Goal: Information Seeking & Learning: Learn about a topic

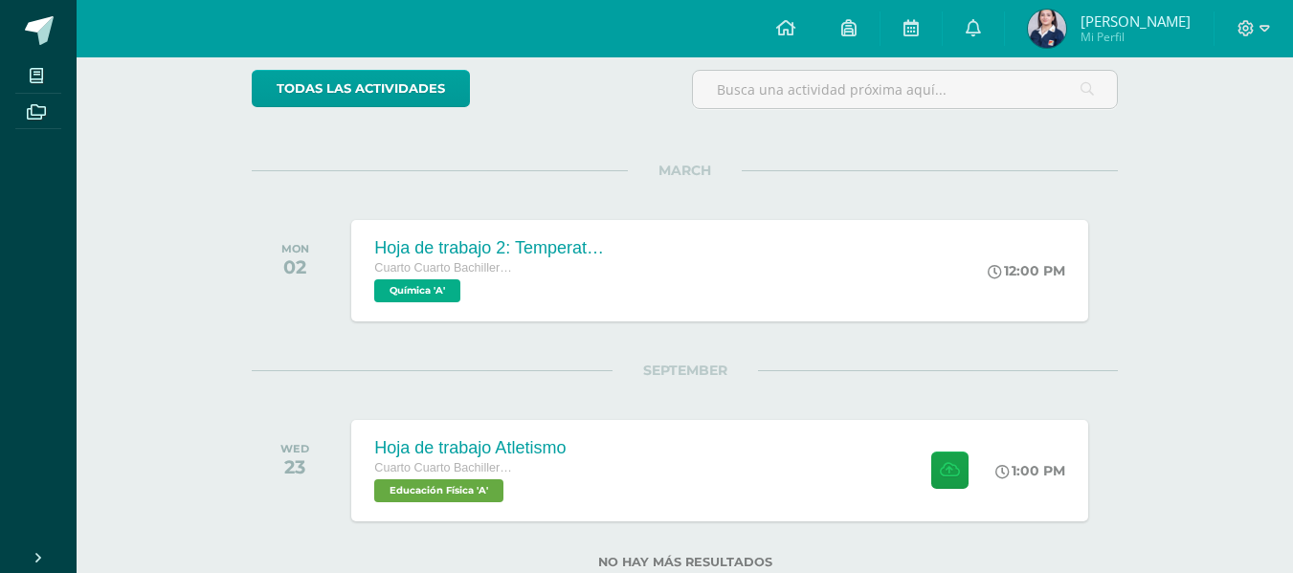
scroll to position [215, 0]
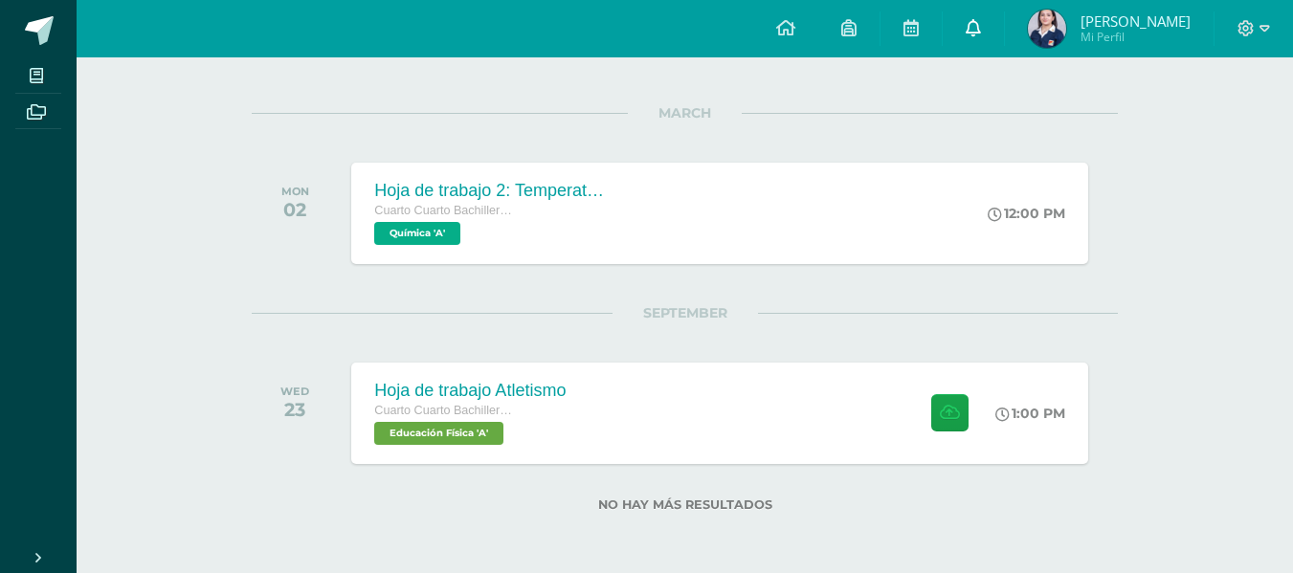
click at [1004, 20] on link at bounding box center [973, 28] width 61 height 57
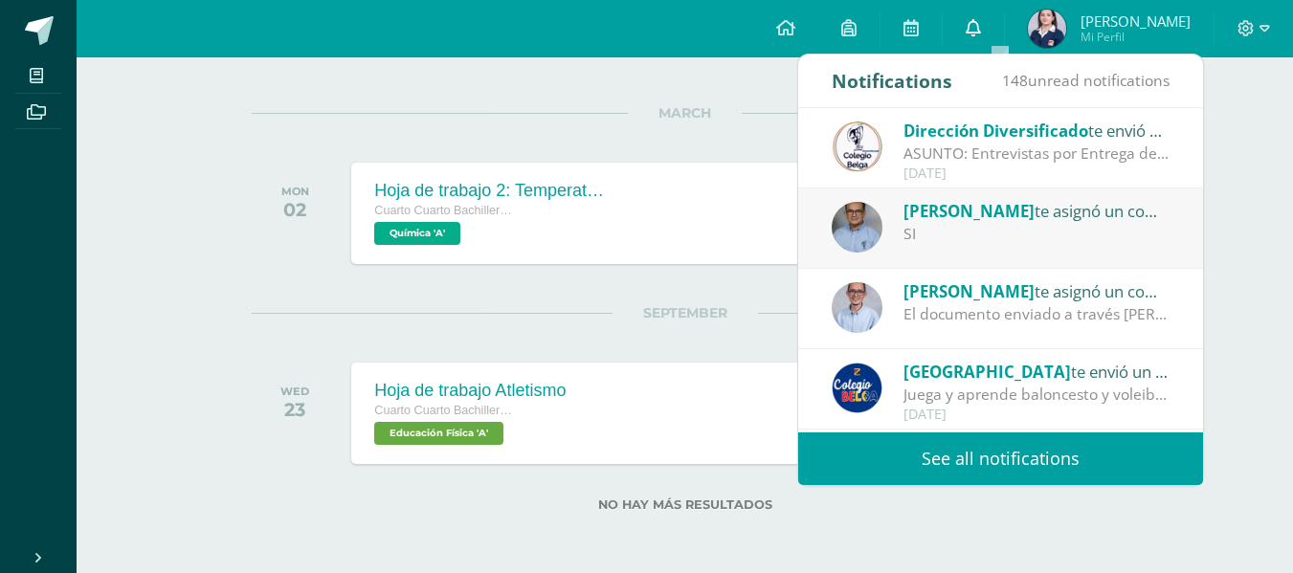
click at [1004, 20] on link at bounding box center [973, 28] width 61 height 57
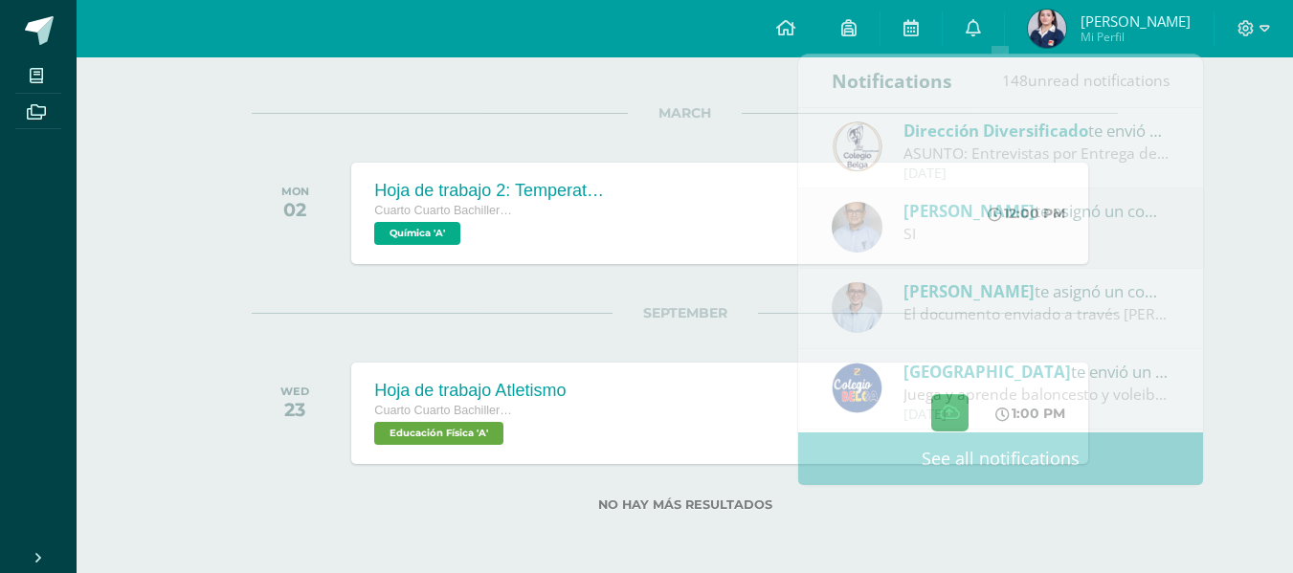
click at [1275, 261] on div "Recent and coming activities Tablero Pendientes de entrega Entregadas todas las…" at bounding box center [685, 207] width 1216 height 731
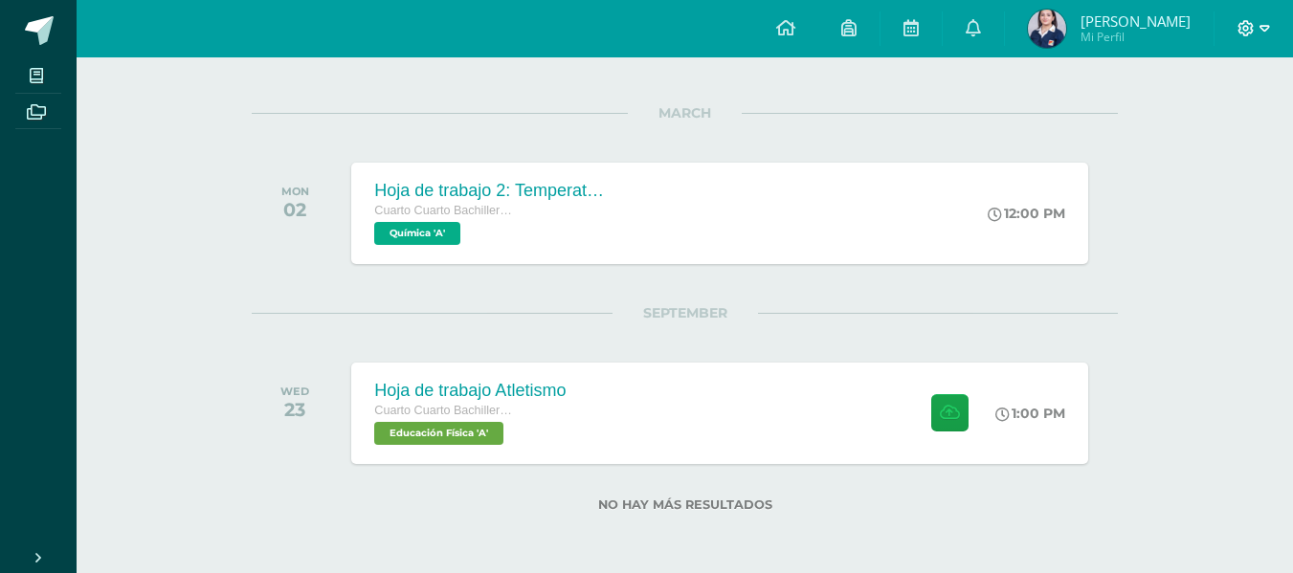
click at [1247, 26] on icon at bounding box center [1246, 28] width 16 height 16
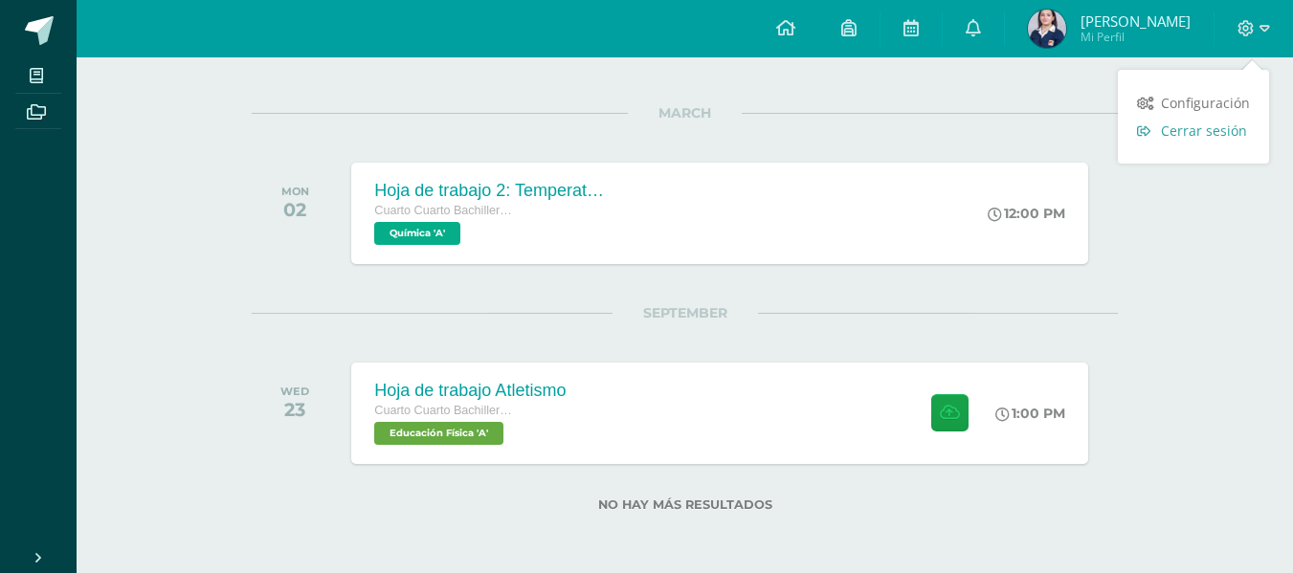
click at [1226, 132] on span "Cerrar sesión" at bounding box center [1204, 131] width 86 height 18
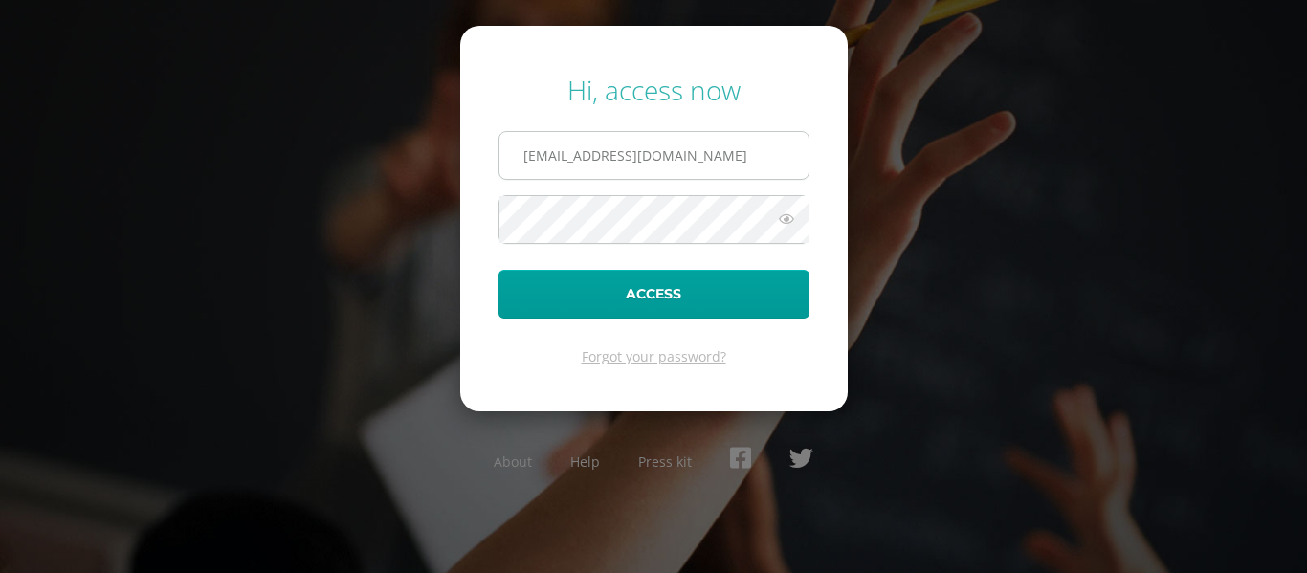
click at [801, 144] on input "2022558@colegiobelga.edu.gt" at bounding box center [654, 155] width 309 height 47
type input "2025604@colegiobelga.edu.gt"
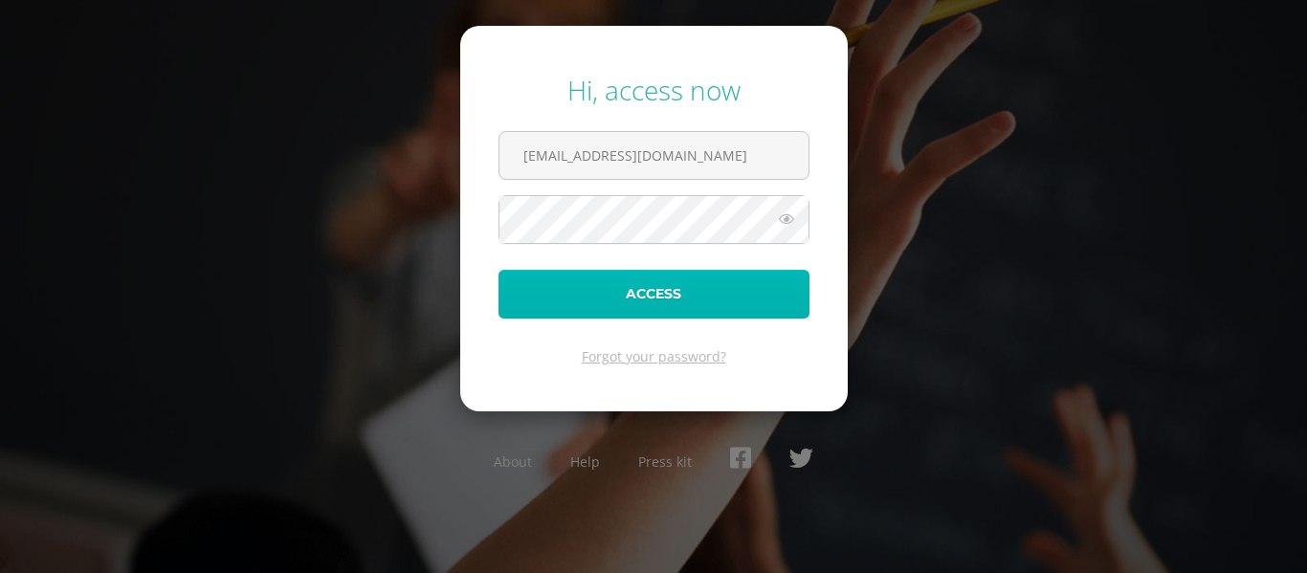
click at [737, 305] on button "Access" at bounding box center [654, 294] width 311 height 49
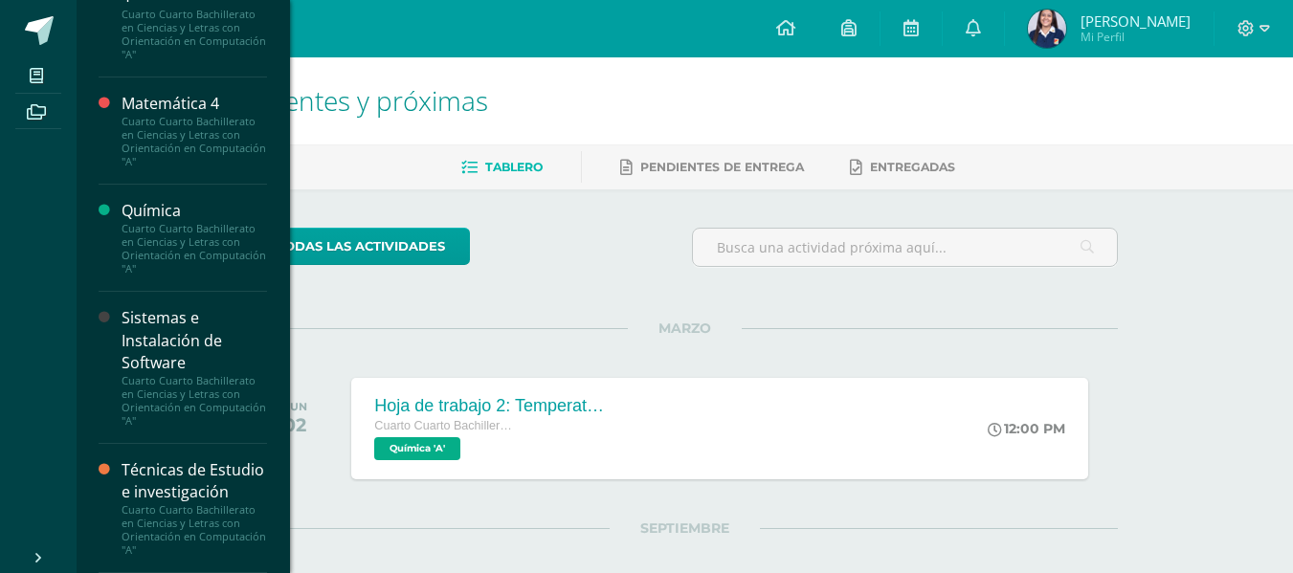
scroll to position [1516, 0]
click at [168, 462] on div "Técnicas de Estudio e investigación" at bounding box center [194, 481] width 145 height 44
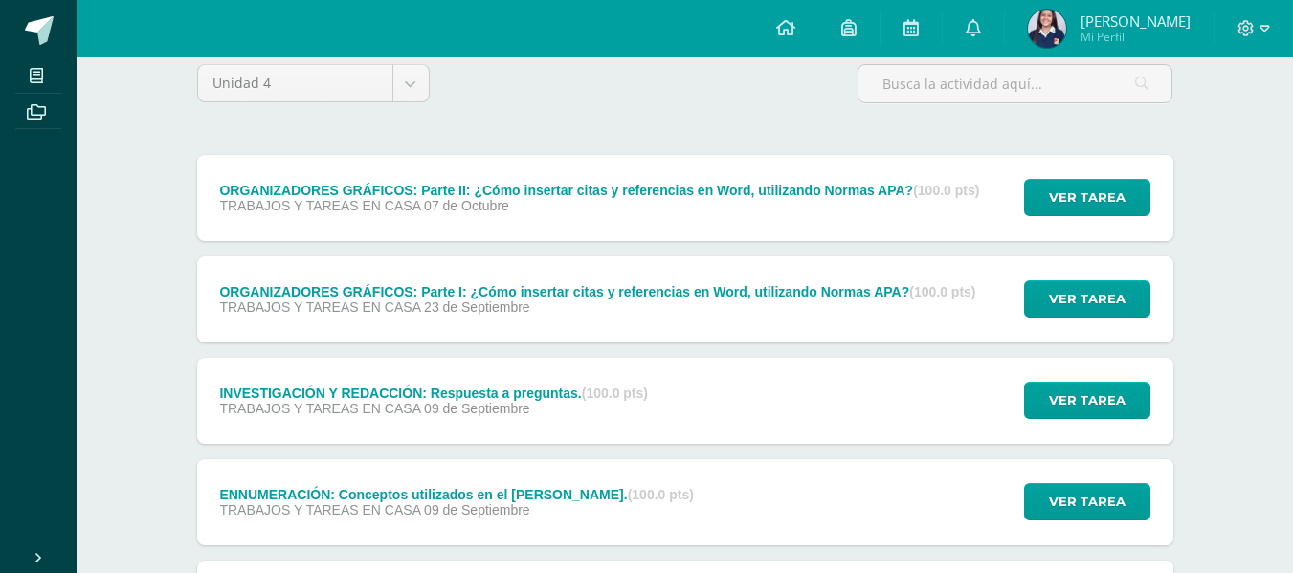
scroll to position [167, 0]
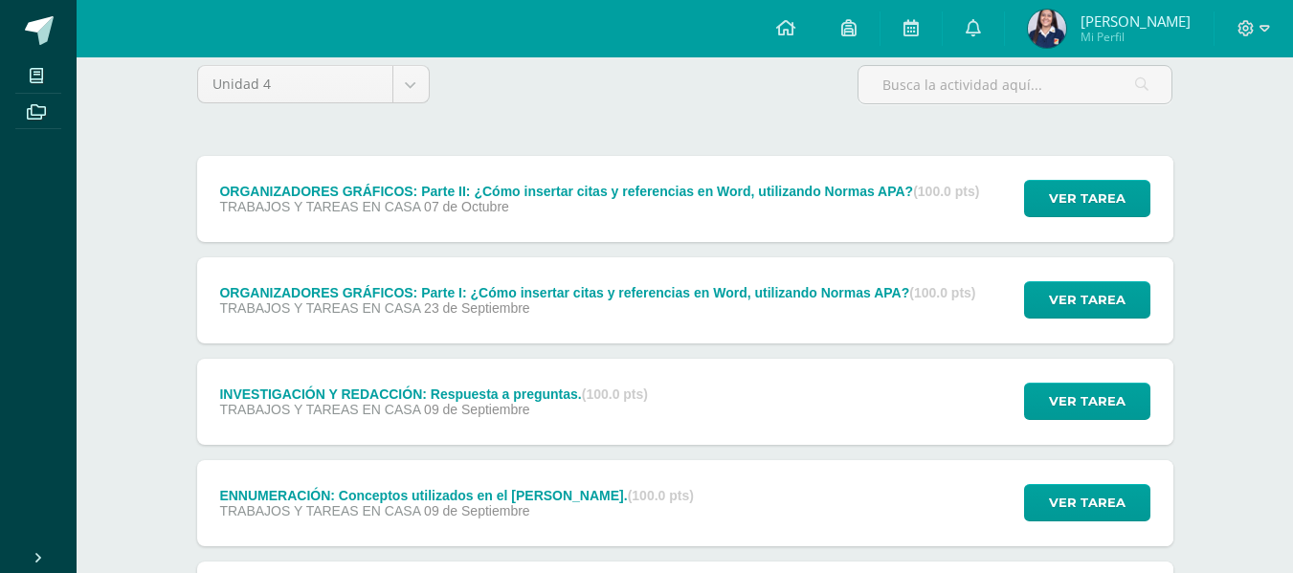
click at [881, 203] on div "TRABAJOS Y TAREAS EN CASA [DATE]" at bounding box center [599, 206] width 760 height 15
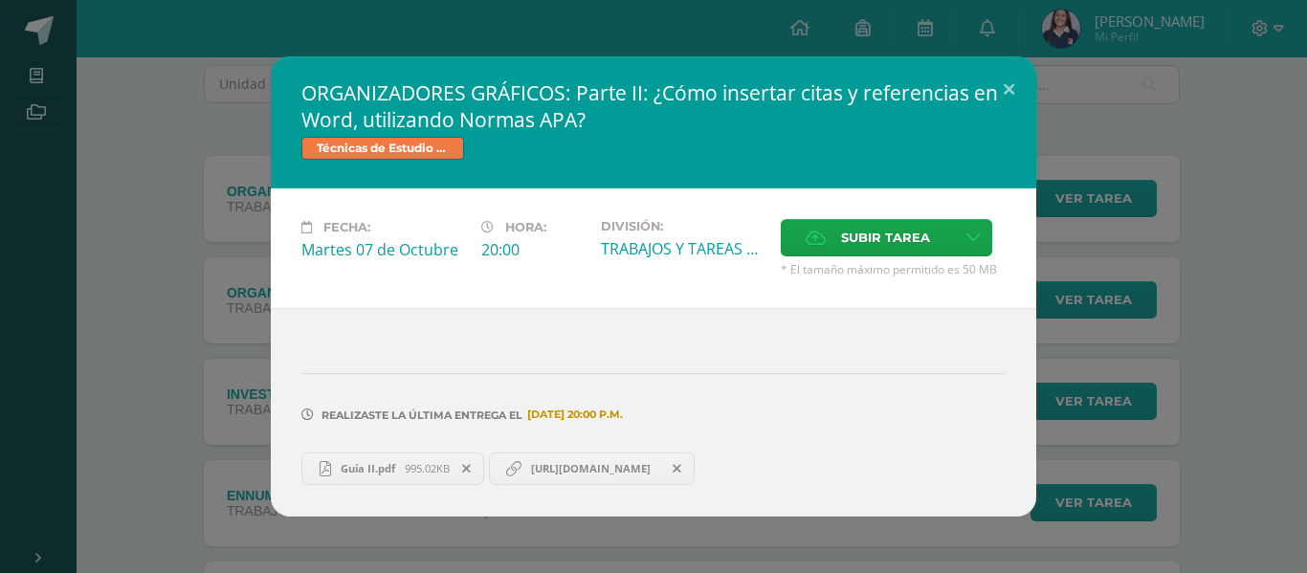
click at [396, 474] on span "Guía II.pdf" at bounding box center [368, 468] width 74 height 14
click at [1268, 160] on div "ORGANIZADORES GRÁFICOS: Parte II: ¿Cómo insertar citas y referencias en Word, u…" at bounding box center [654, 285] width 1292 height 459
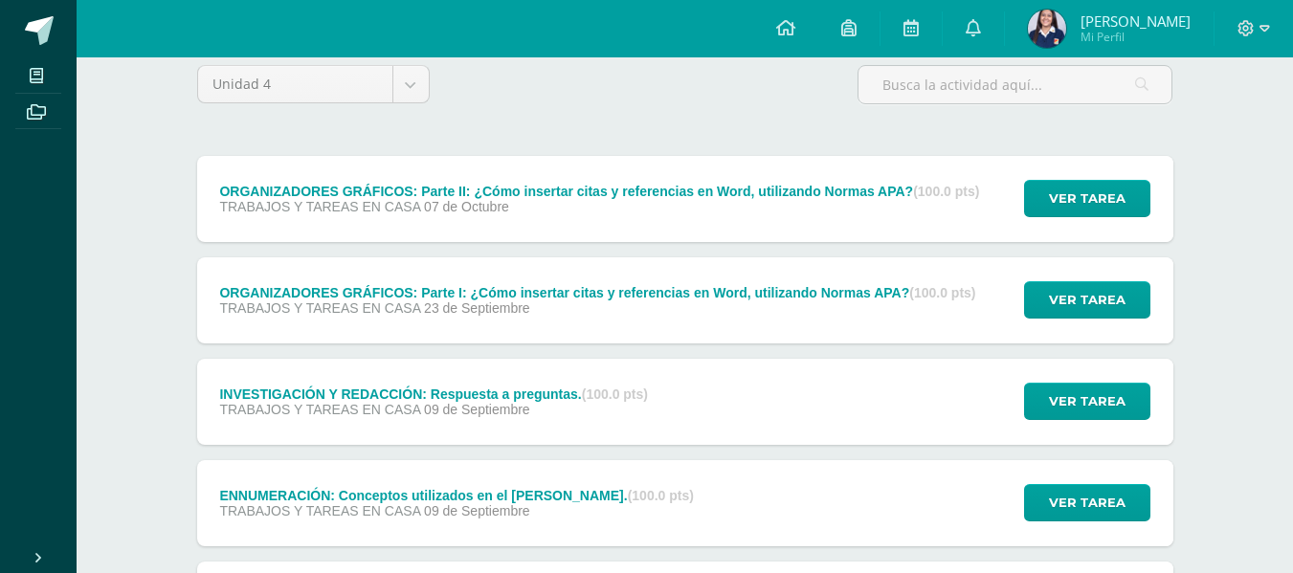
click at [911, 292] on div "ORGANIZADORES GRÁFICOS: Parte I: ¿Cómo insertar citas y referencias en Word, ut…" at bounding box center [597, 292] width 756 height 15
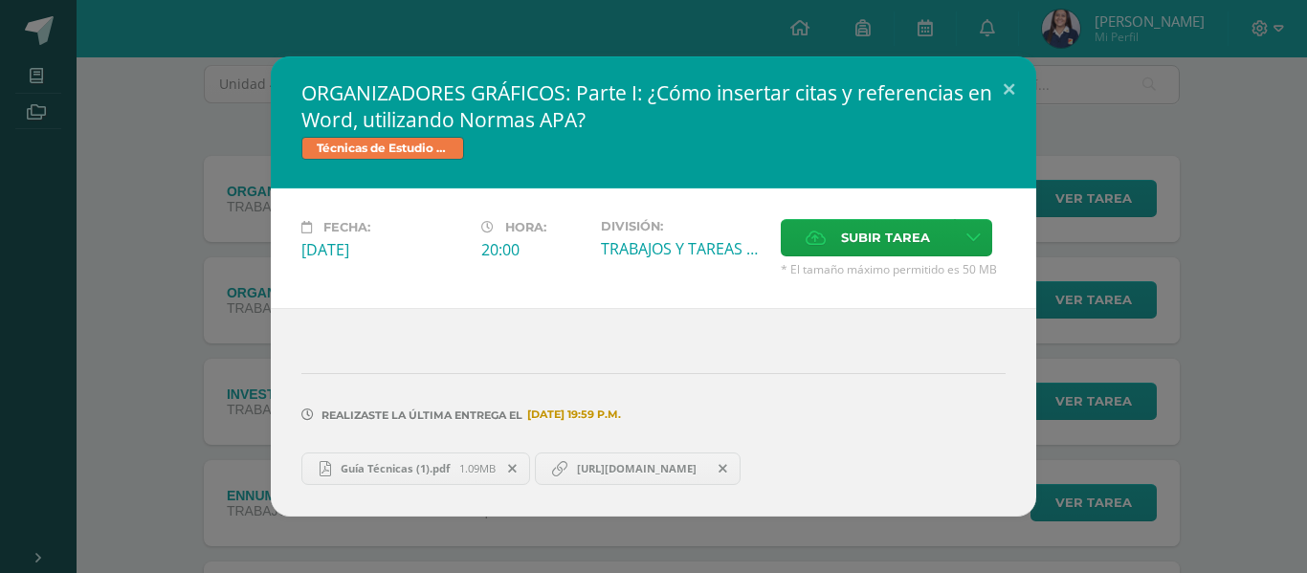
click at [425, 474] on span "Guía Técnicas (1).pdf" at bounding box center [395, 468] width 128 height 14
click at [1195, 105] on div "ORGANIZADORES GRÁFICOS: Parte I: ¿Cómo insertar citas y referencias en Word, ut…" at bounding box center [654, 285] width 1292 height 459
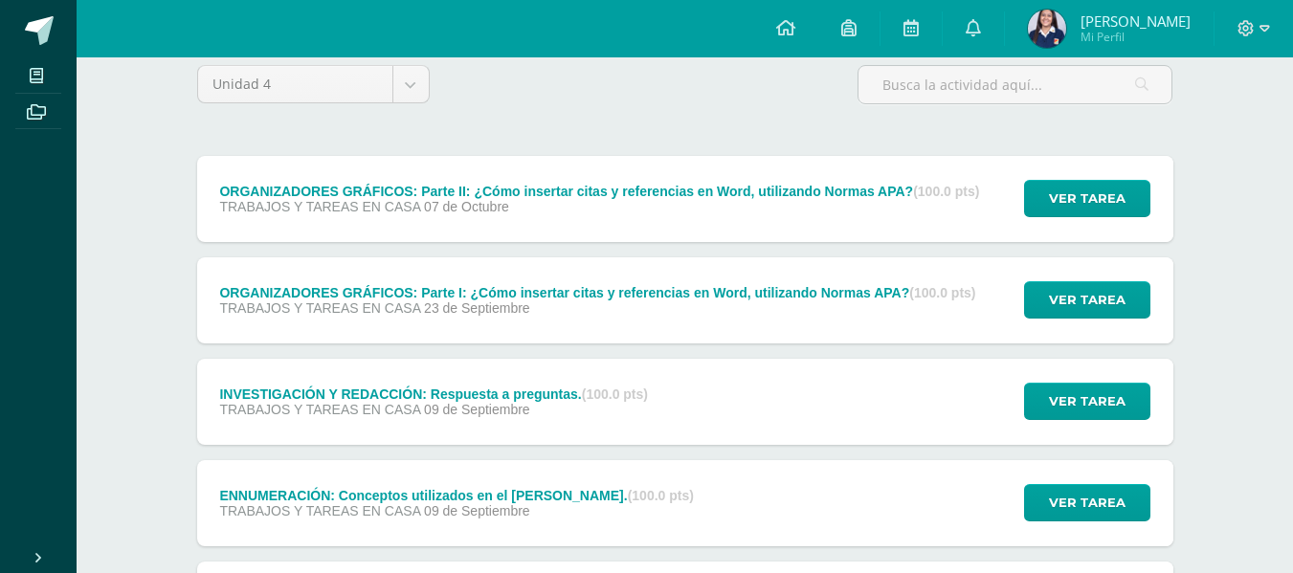
click at [1275, 28] on div at bounding box center [1253, 28] width 78 height 57
click at [1259, 29] on icon at bounding box center [1264, 28] width 11 height 17
click at [1221, 125] on span "Cerrar sesión" at bounding box center [1204, 130] width 86 height 18
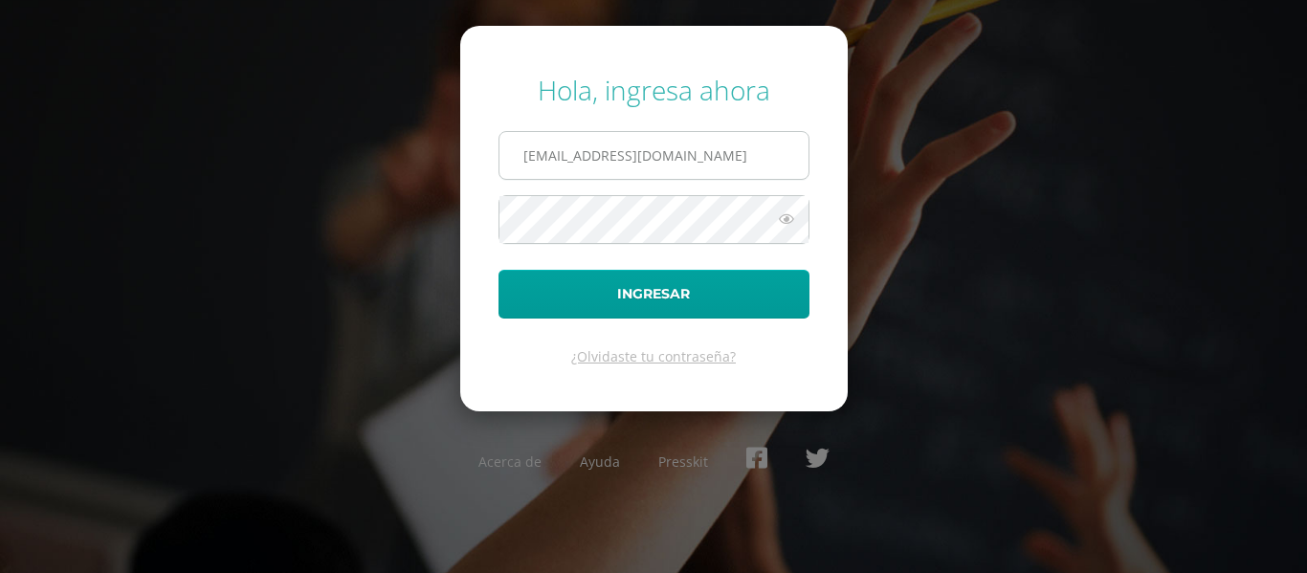
click at [691, 180] on span "2025604@colegiobelga.edu.gt" at bounding box center [654, 155] width 311 height 49
click at [705, 144] on input "2025604@colegiobelga.edu.gt" at bounding box center [654, 155] width 309 height 47
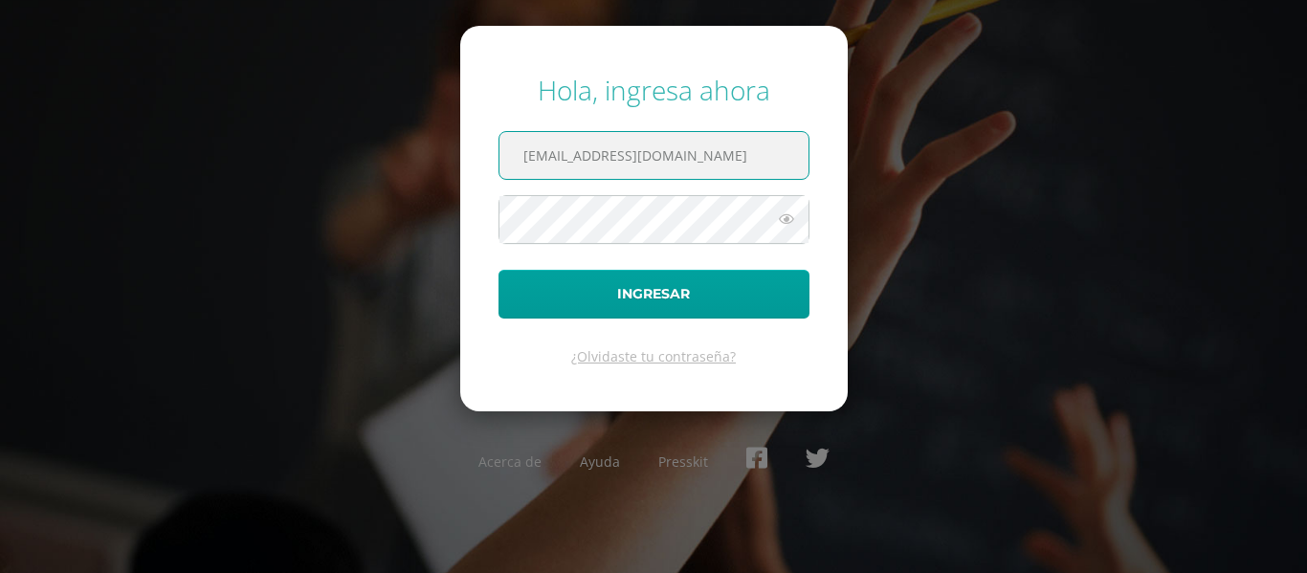
type input "2022558@colegiobelga.edu.gt"
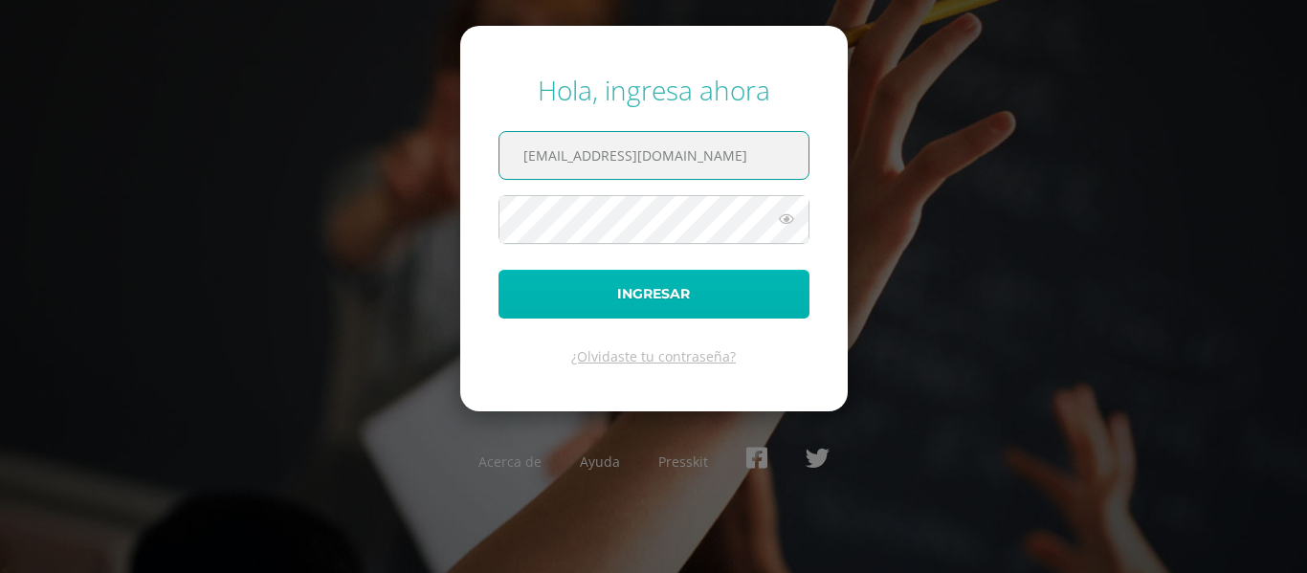
click at [770, 313] on button "Ingresar" at bounding box center [654, 294] width 311 height 49
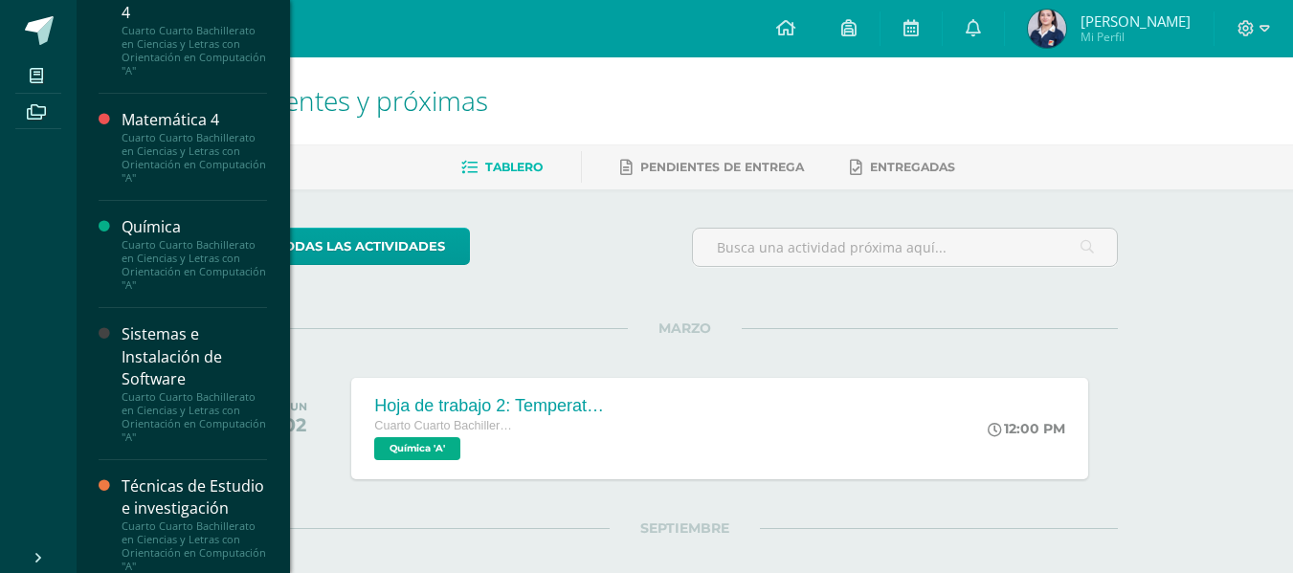
scroll to position [1516, 0]
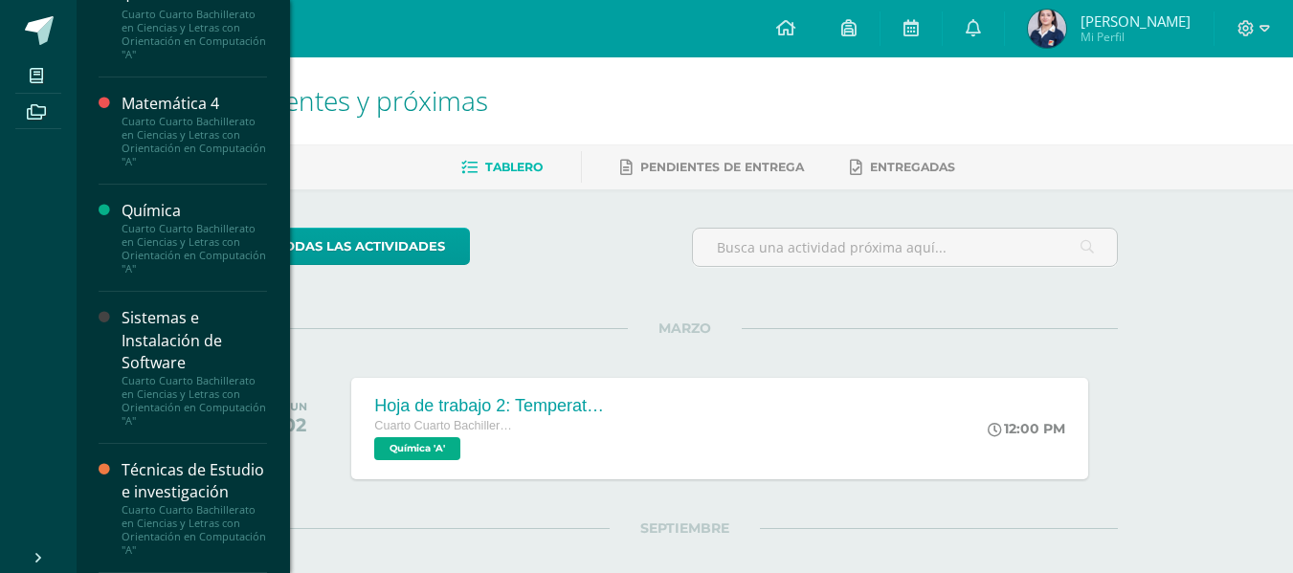
click at [196, 476] on div "Técnicas de Estudio e investigación" at bounding box center [194, 481] width 145 height 44
click at [198, 476] on div "Técnicas de Estudio e investigación" at bounding box center [194, 481] width 145 height 44
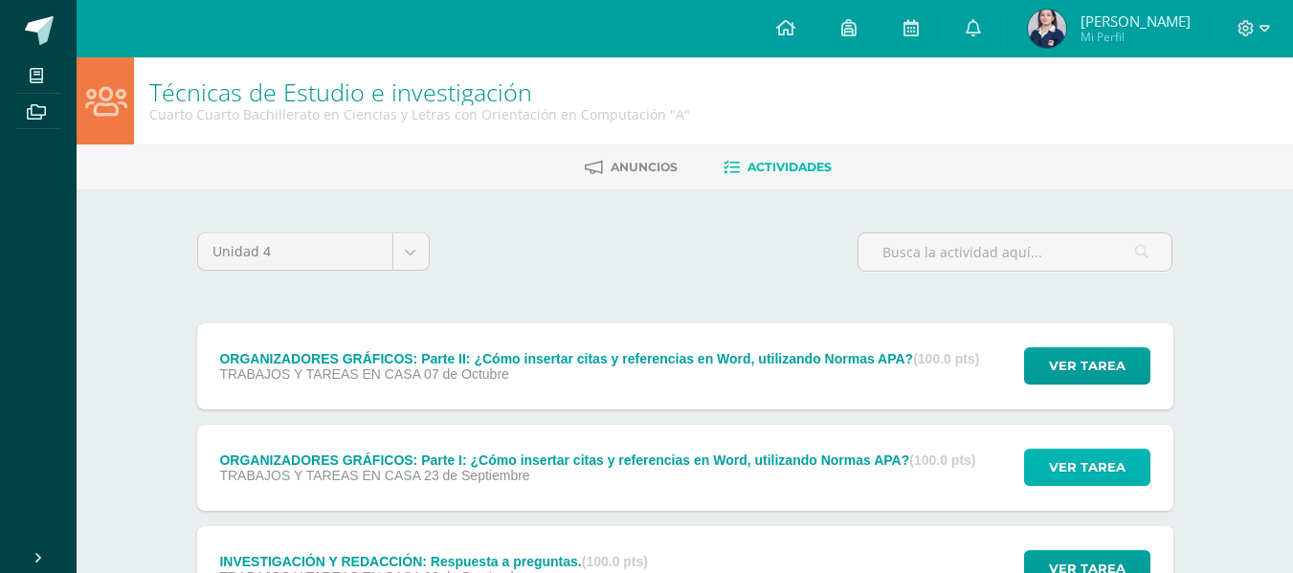
click at [1103, 463] on span "Ver tarea" at bounding box center [1087, 467] width 77 height 35
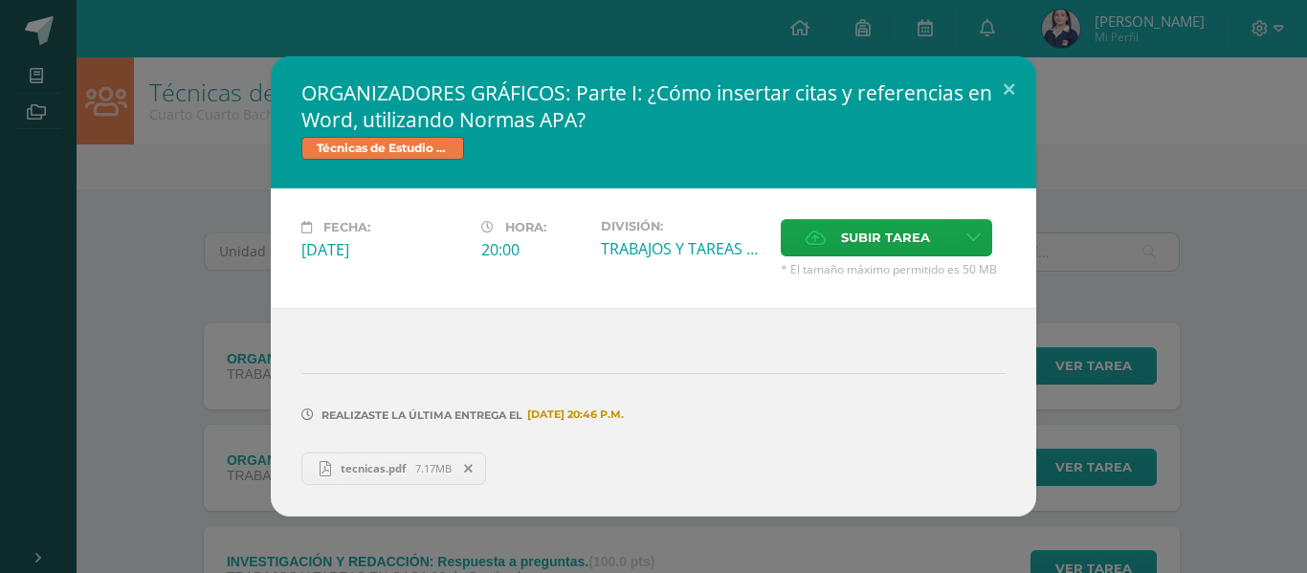
click at [378, 473] on span "tecnicas.pdf" at bounding box center [373, 468] width 84 height 14
